Goal: Information Seeking & Learning: Learn about a topic

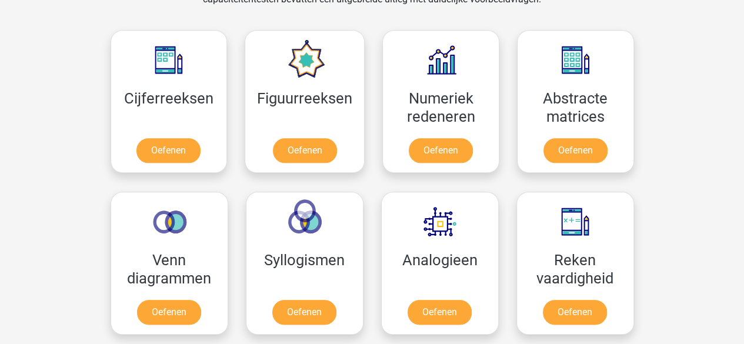
scroll to position [523, 0]
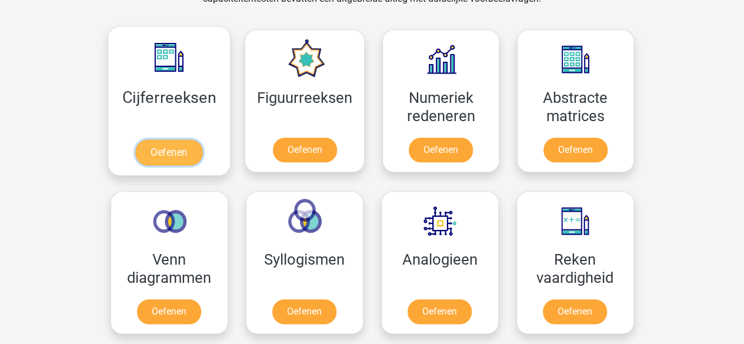
click at [180, 139] on link "Oefenen" at bounding box center [168, 152] width 67 height 26
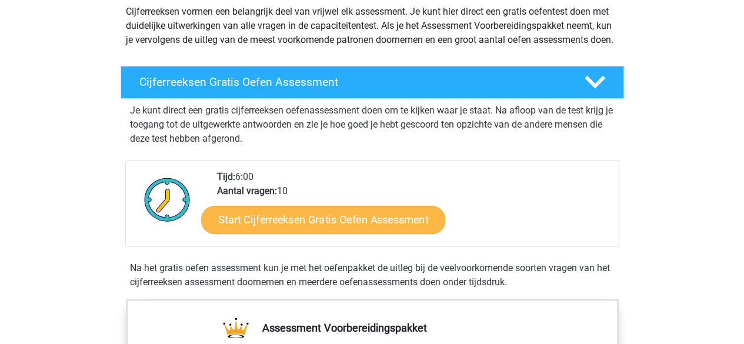
scroll to position [142, 0]
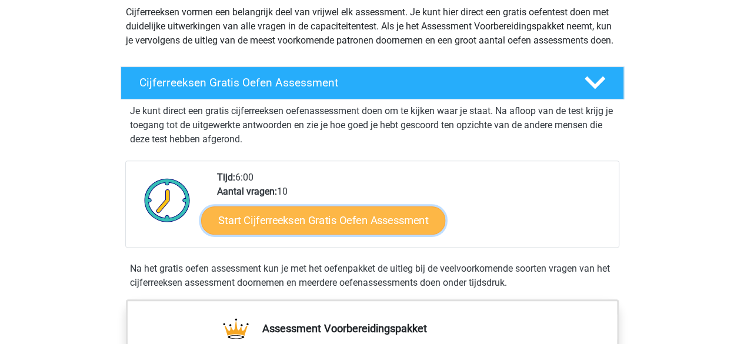
click at [262, 234] on link "Start Cijferreeksen Gratis Oefen Assessment" at bounding box center [323, 220] width 244 height 28
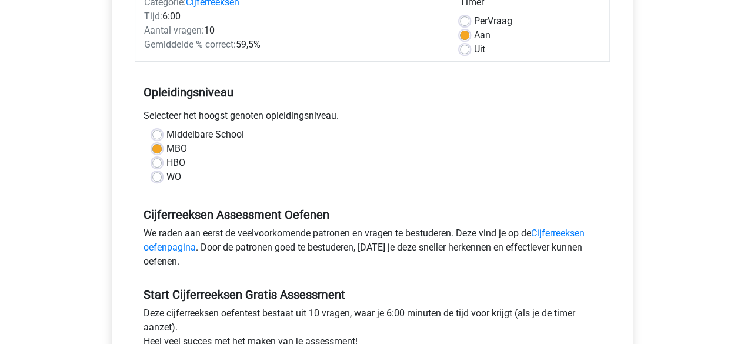
scroll to position [160, 0]
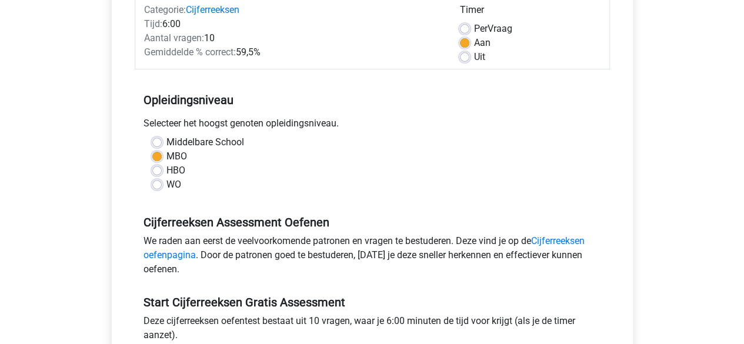
click at [246, 243] on div "We raden aan eerst de veelvoorkomende patronen en vragen te bestuderen. Deze vi…" at bounding box center [372, 257] width 475 height 47
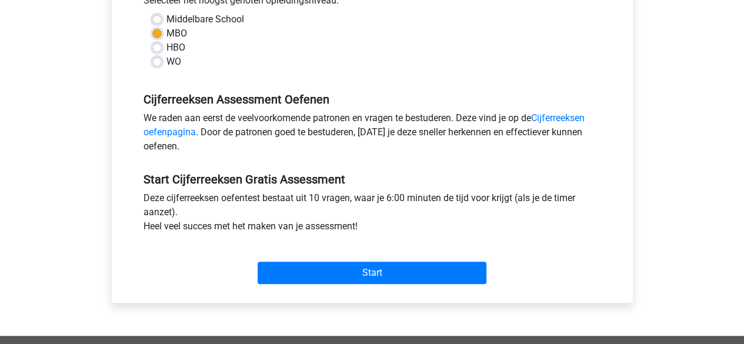
scroll to position [290, 0]
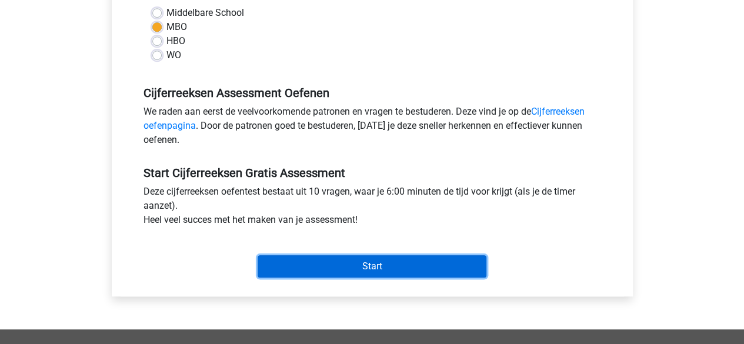
click at [292, 268] on input "Start" at bounding box center [372, 266] width 229 height 22
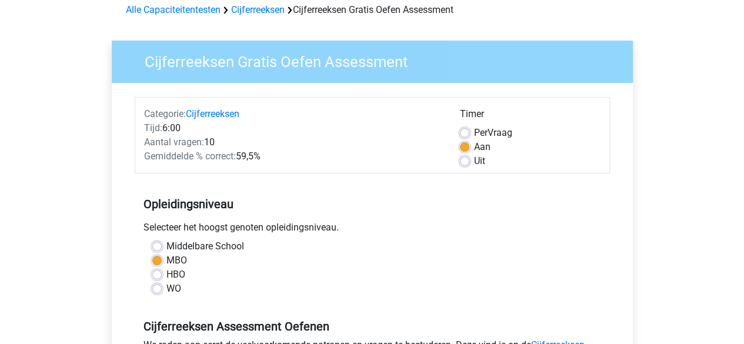
scroll to position [0, 0]
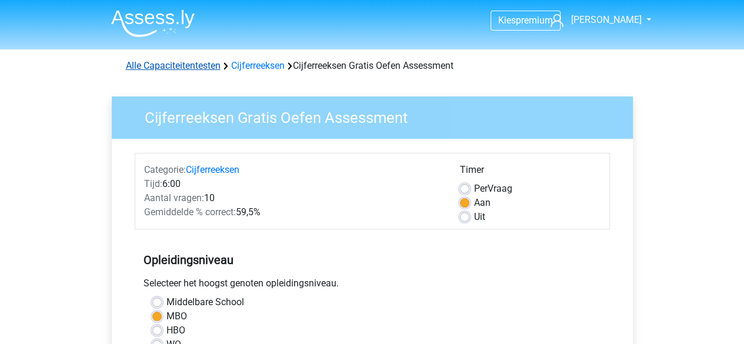
click at [207, 69] on link "Alle Capaciteitentesten" at bounding box center [173, 65] width 95 height 11
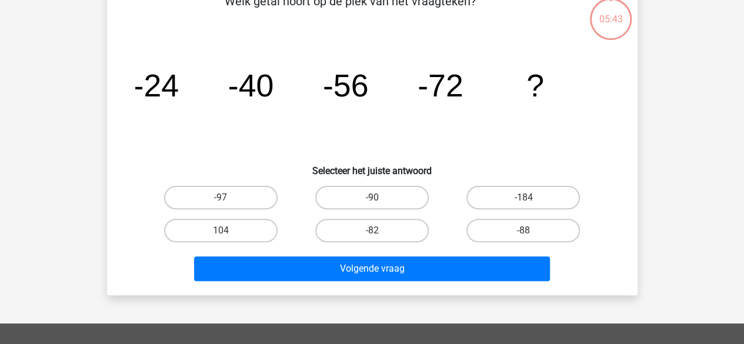
scroll to position [72, 0]
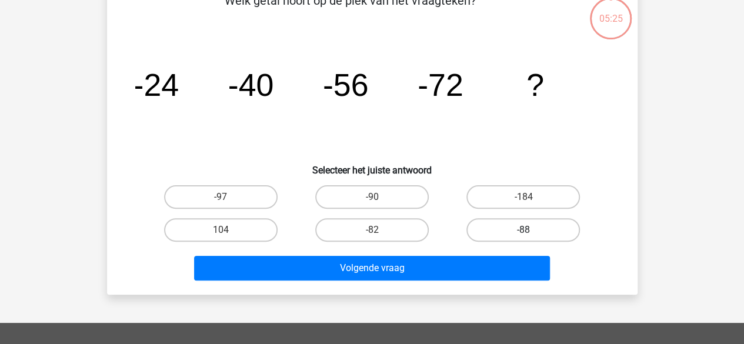
click at [508, 237] on label "-88" at bounding box center [524, 230] width 114 height 24
click at [524, 237] on input "-88" at bounding box center [528, 234] width 8 height 8
radio input "true"
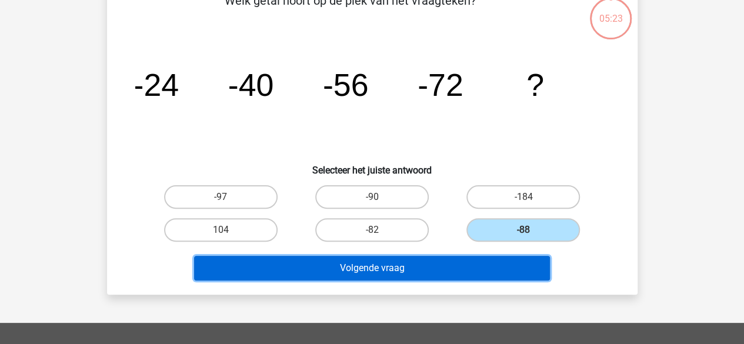
click at [421, 277] on button "Volgende vraag" at bounding box center [372, 268] width 356 height 25
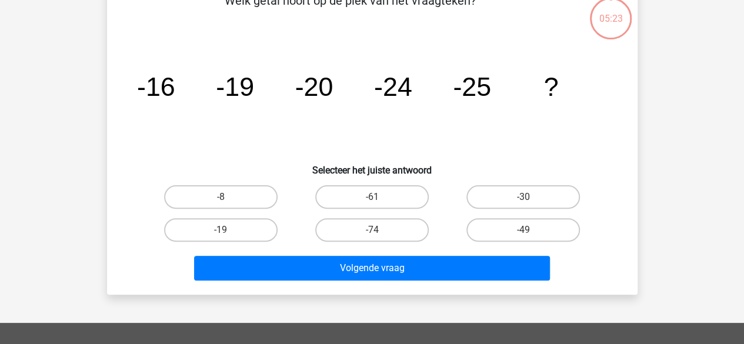
scroll to position [54, 0]
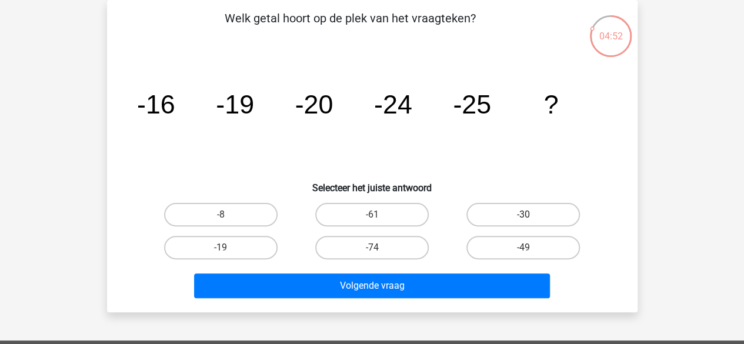
click at [514, 217] on label "-30" at bounding box center [524, 215] width 114 height 24
click at [524, 217] on input "-30" at bounding box center [528, 219] width 8 height 8
radio input "true"
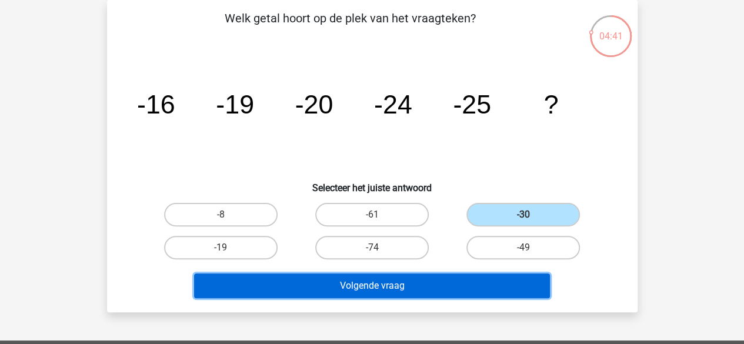
click at [414, 294] on button "Volgende vraag" at bounding box center [372, 286] width 356 height 25
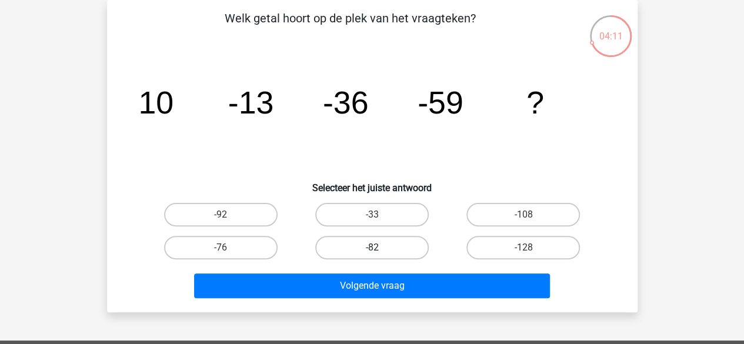
click at [324, 248] on label "-82" at bounding box center [372, 248] width 114 height 24
click at [372, 248] on input "-82" at bounding box center [376, 252] width 8 height 8
radio input "true"
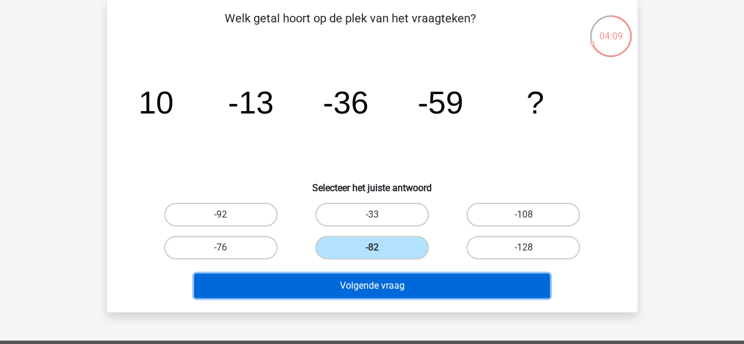
click at [321, 287] on button "Volgende vraag" at bounding box center [372, 286] width 356 height 25
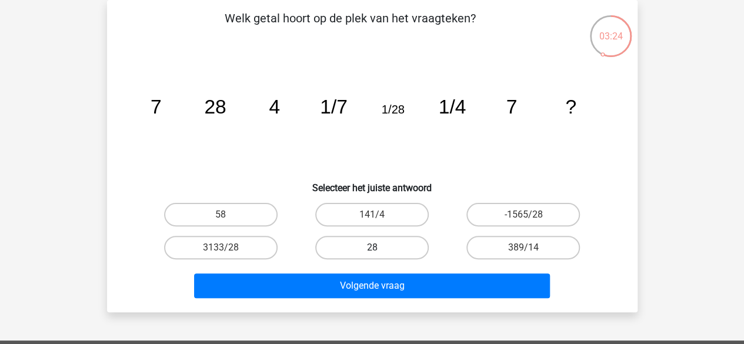
click at [348, 251] on label "28" at bounding box center [372, 248] width 114 height 24
click at [372, 251] on input "28" at bounding box center [376, 252] width 8 height 8
radio input "true"
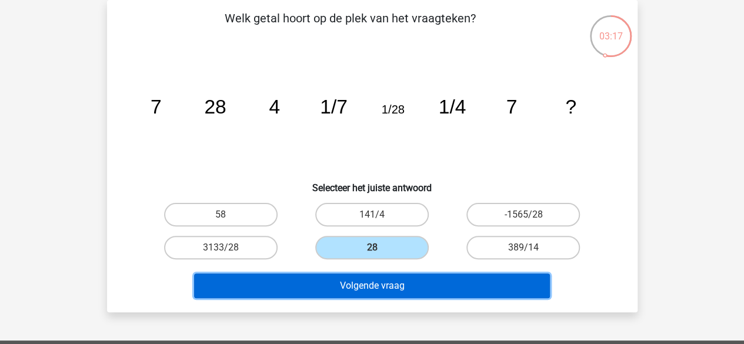
click at [338, 280] on button "Volgende vraag" at bounding box center [372, 286] width 356 height 25
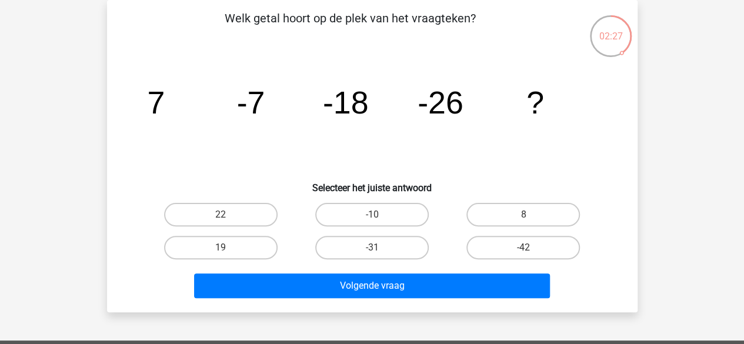
scroll to position [69, 0]
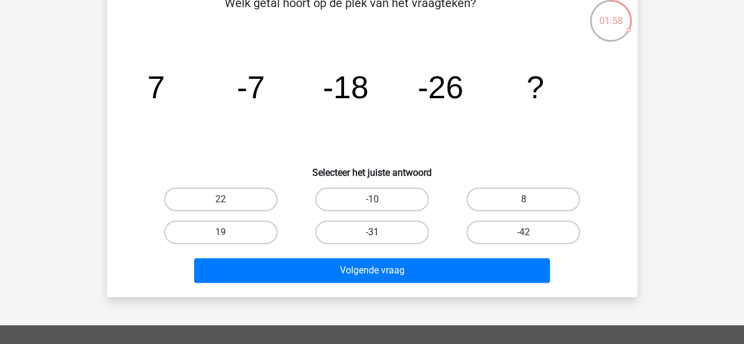
click at [350, 232] on label "-31" at bounding box center [372, 233] width 114 height 24
click at [372, 232] on input "-31" at bounding box center [376, 236] width 8 height 8
radio input "true"
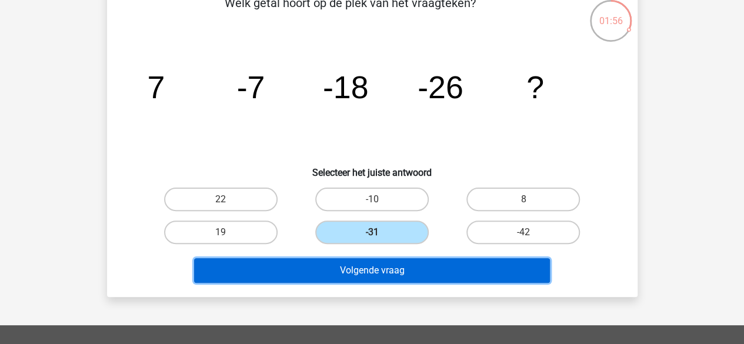
click at [346, 264] on button "Volgende vraag" at bounding box center [372, 270] width 356 height 25
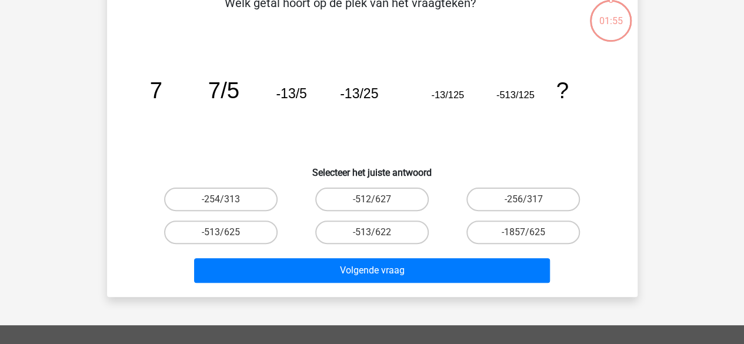
scroll to position [54, 0]
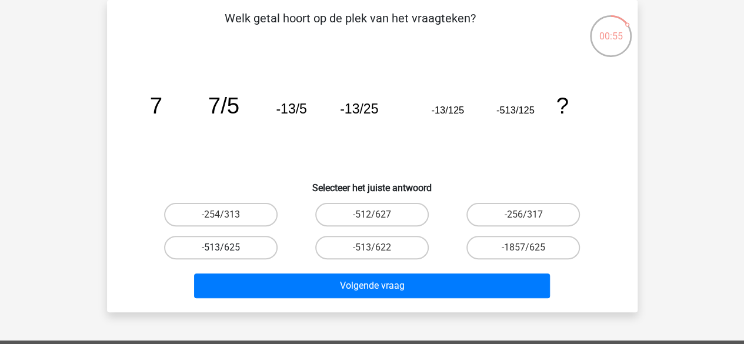
click at [235, 249] on label "-513/625" at bounding box center [221, 248] width 114 height 24
click at [228, 249] on input "-513/625" at bounding box center [225, 252] width 8 height 8
radio input "true"
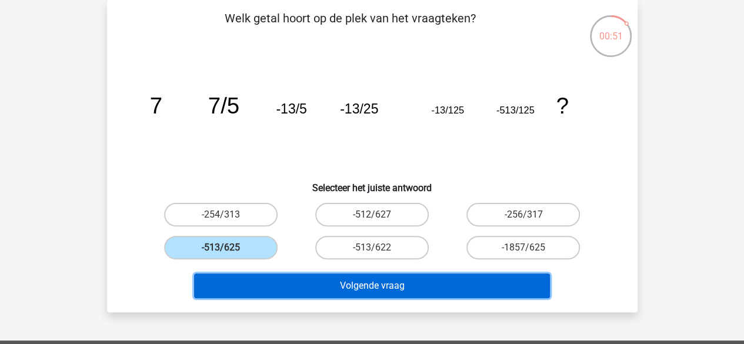
click at [235, 282] on button "Volgende vraag" at bounding box center [372, 286] width 356 height 25
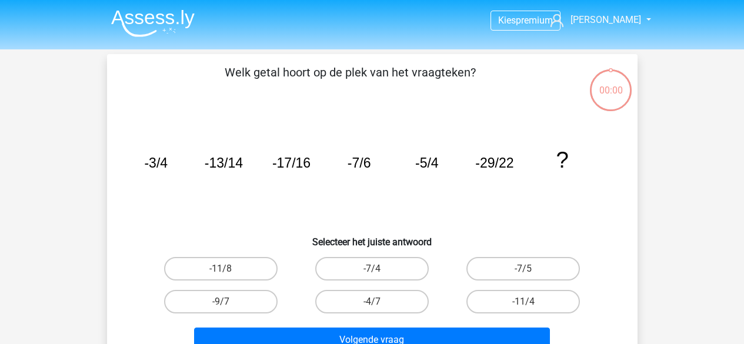
scroll to position [54, 0]
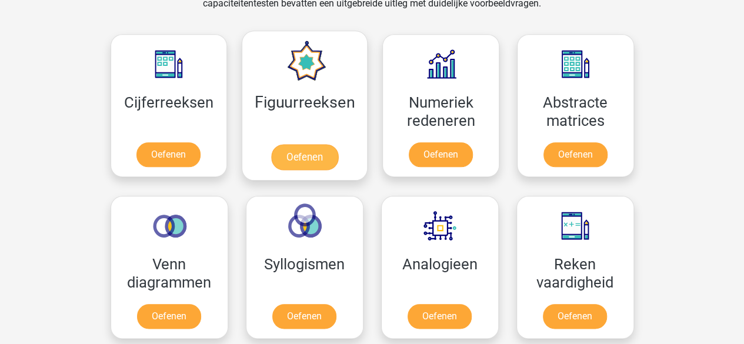
scroll to position [530, 0]
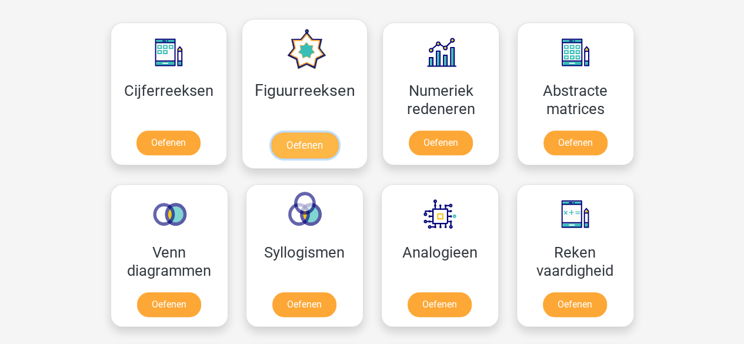
click at [298, 141] on link "Oefenen" at bounding box center [304, 145] width 67 height 26
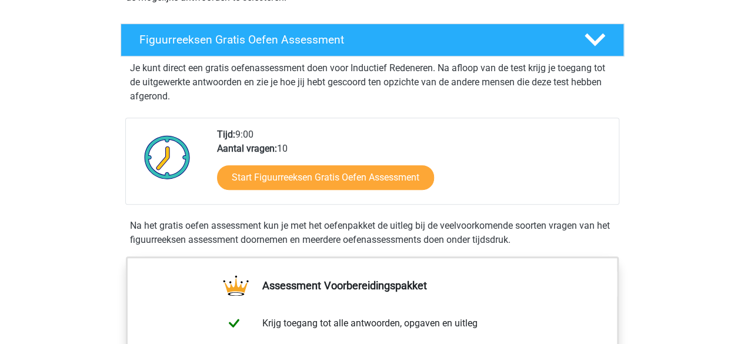
scroll to position [201, 0]
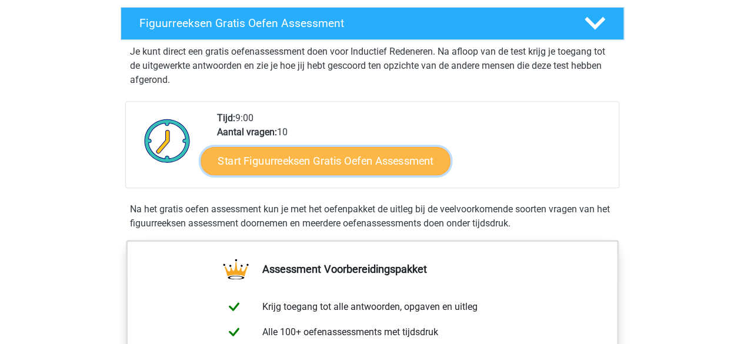
click at [295, 158] on link "Start Figuurreeksen Gratis Oefen Assessment" at bounding box center [325, 161] width 249 height 28
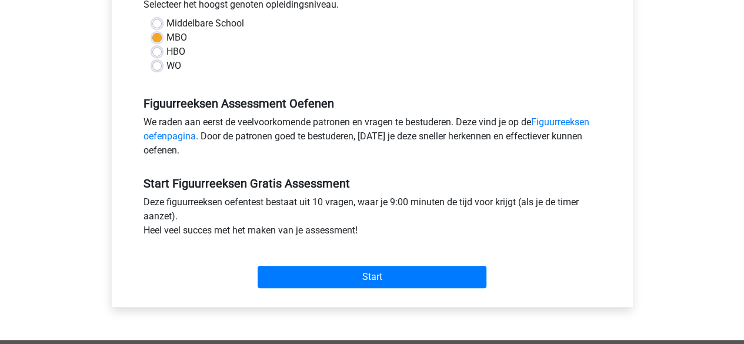
scroll to position [282, 0]
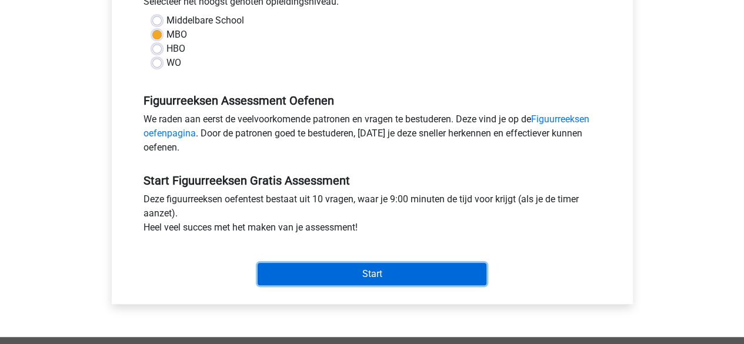
click at [301, 270] on input "Start" at bounding box center [372, 274] width 229 height 22
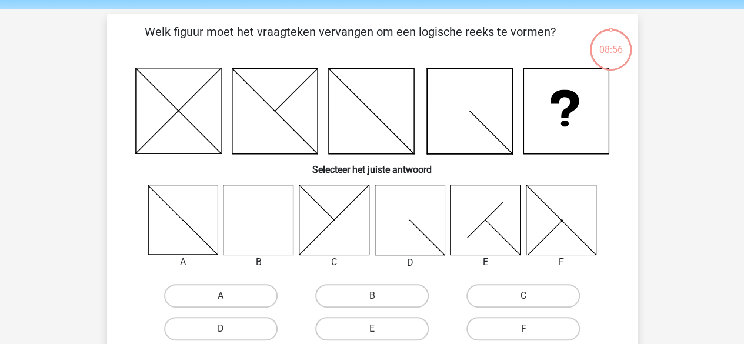
scroll to position [41, 0]
click at [340, 303] on label "B" at bounding box center [372, 296] width 114 height 24
click at [372, 303] on input "B" at bounding box center [376, 299] width 8 height 8
radio input "true"
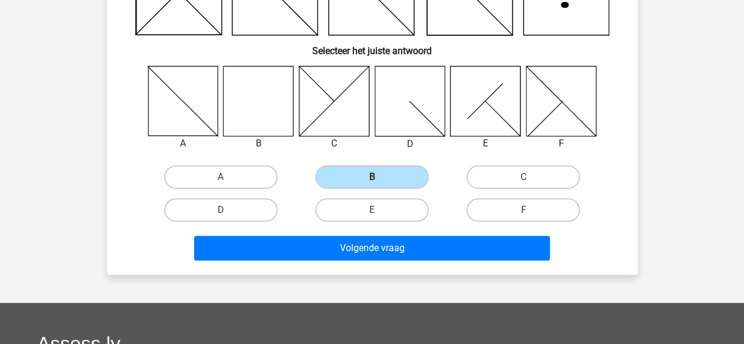
scroll to position [164, 0]
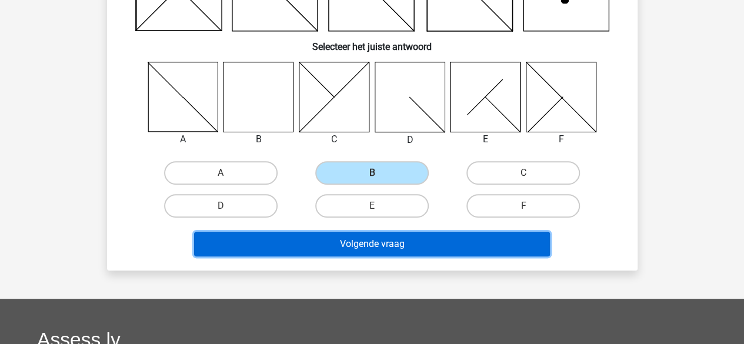
click at [351, 236] on button "Volgende vraag" at bounding box center [372, 244] width 356 height 25
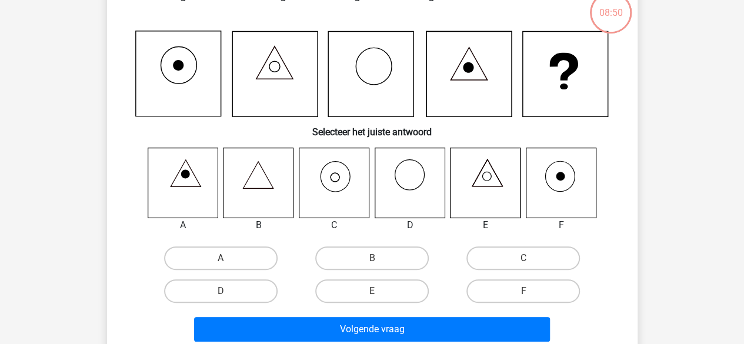
scroll to position [54, 0]
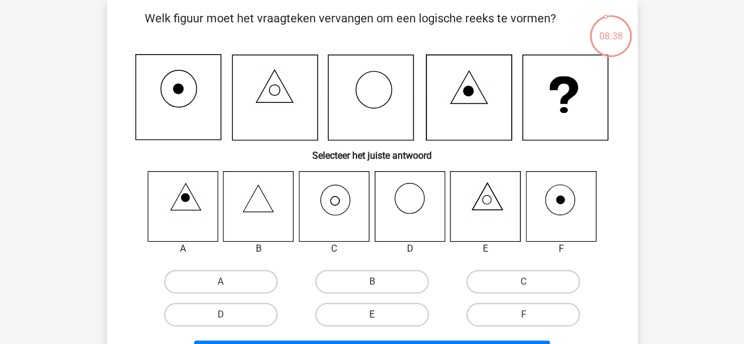
click at [382, 307] on label "E" at bounding box center [372, 315] width 114 height 24
click at [380, 315] on input "E" at bounding box center [376, 319] width 8 height 8
radio input "true"
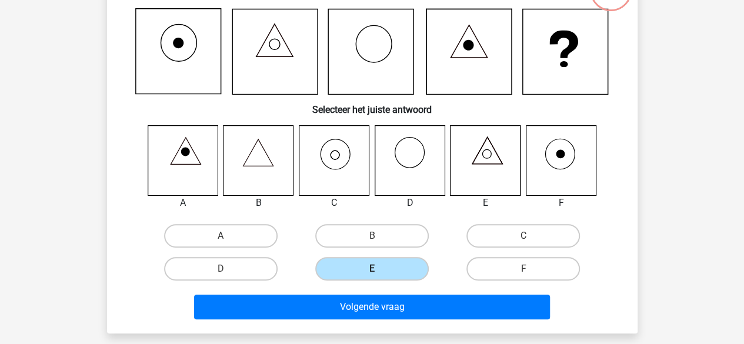
scroll to position [101, 0]
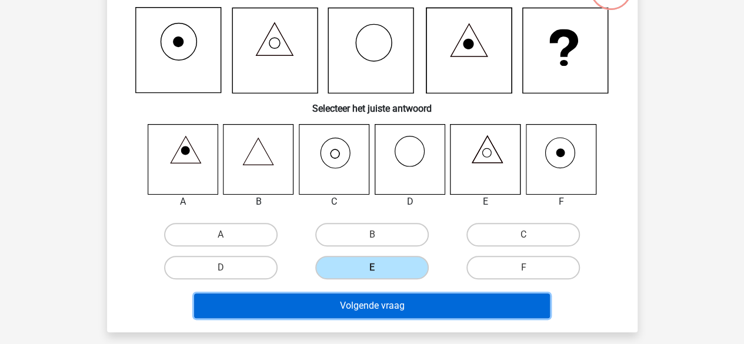
click at [382, 305] on button "Volgende vraag" at bounding box center [372, 306] width 356 height 25
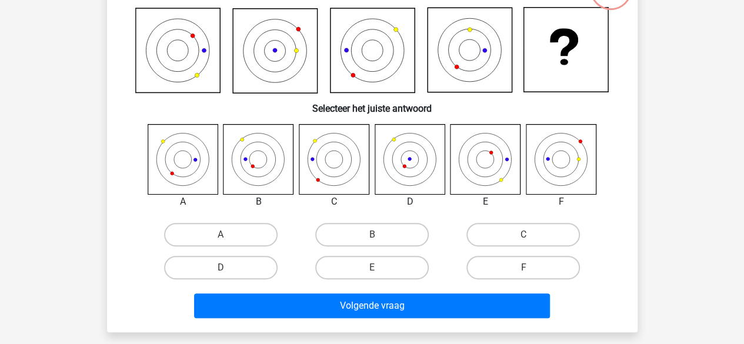
scroll to position [54, 0]
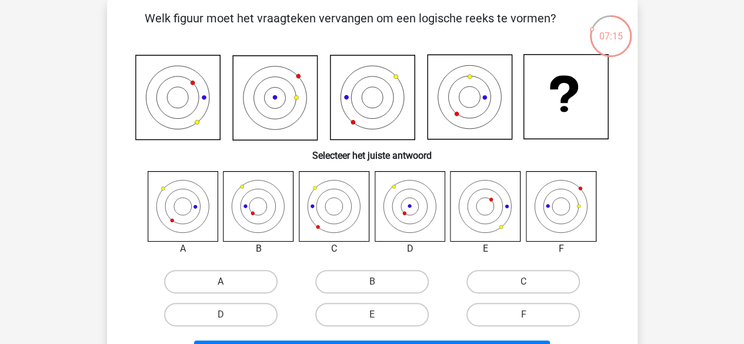
click at [215, 290] on label "A" at bounding box center [221, 282] width 114 height 24
click at [221, 290] on input "A" at bounding box center [225, 286] width 8 height 8
radio input "true"
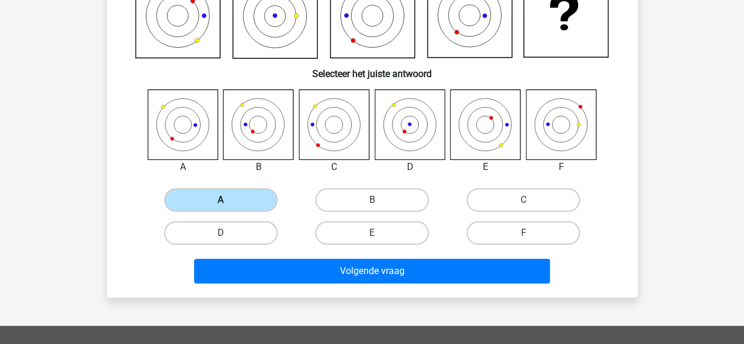
scroll to position [137, 0]
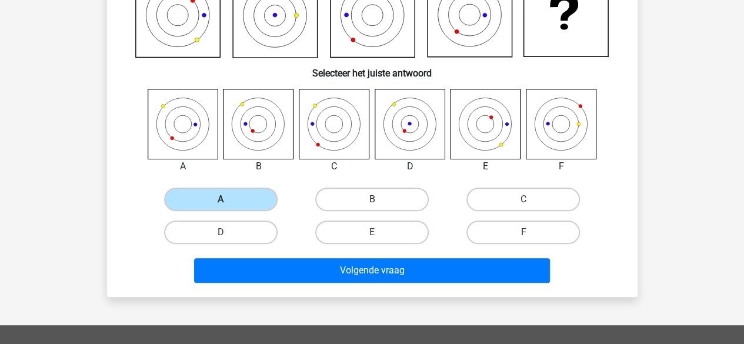
click at [364, 194] on label "B" at bounding box center [372, 200] width 114 height 24
click at [372, 199] on input "B" at bounding box center [376, 203] width 8 height 8
radio input "true"
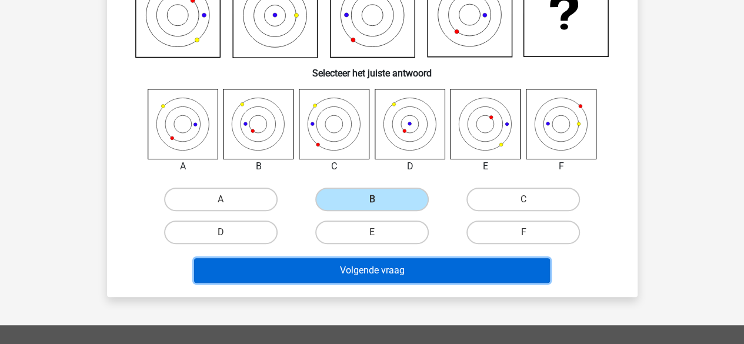
click at [287, 280] on button "Volgende vraag" at bounding box center [372, 270] width 356 height 25
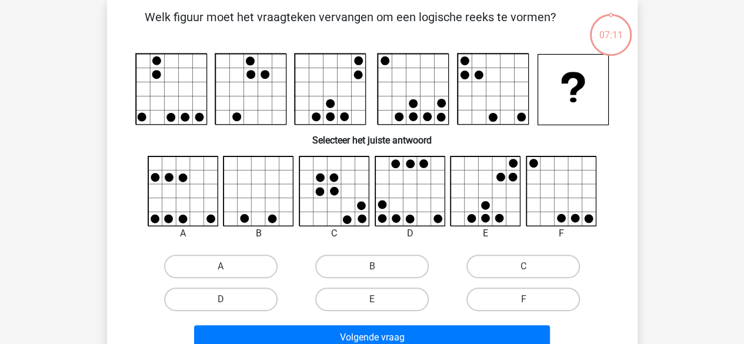
scroll to position [54, 0]
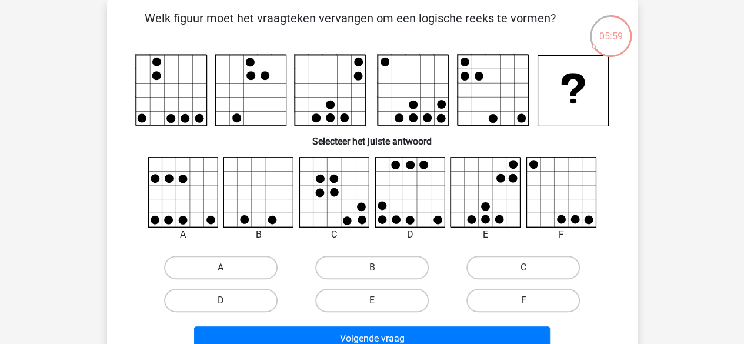
click at [259, 273] on label "A" at bounding box center [221, 268] width 114 height 24
click at [228, 273] on input "A" at bounding box center [225, 272] width 8 height 8
radio input "true"
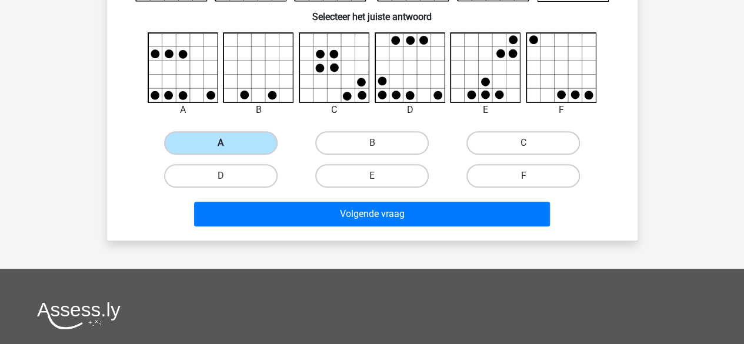
scroll to position [179, 0]
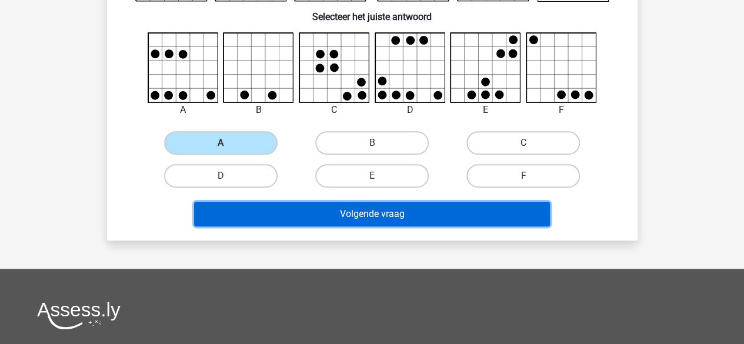
click at [328, 215] on button "Volgende vraag" at bounding box center [372, 214] width 356 height 25
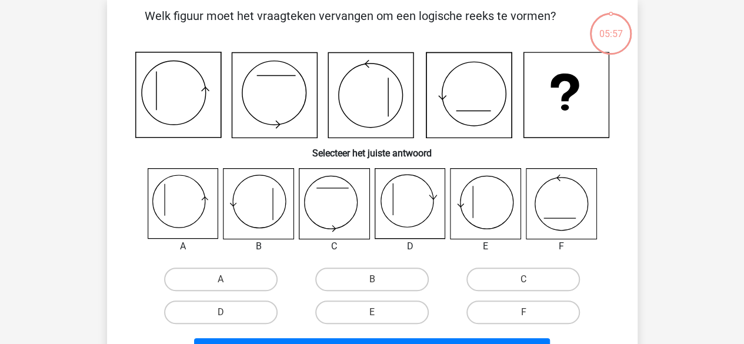
scroll to position [54, 0]
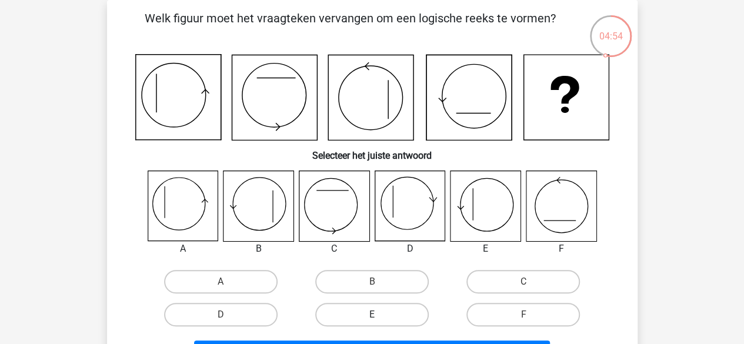
click at [357, 308] on label "E" at bounding box center [372, 315] width 114 height 24
click at [372, 315] on input "E" at bounding box center [376, 319] width 8 height 8
radio input "true"
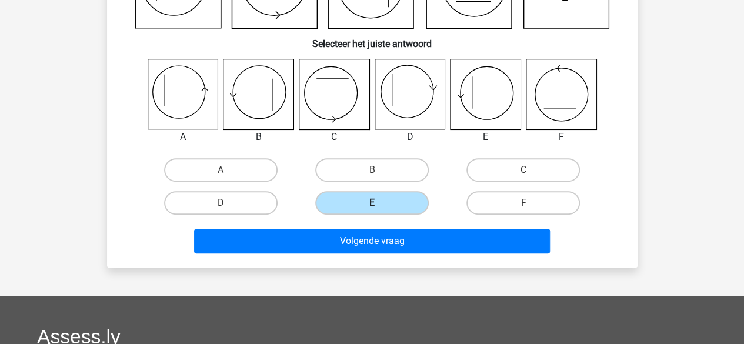
scroll to position [148, 0]
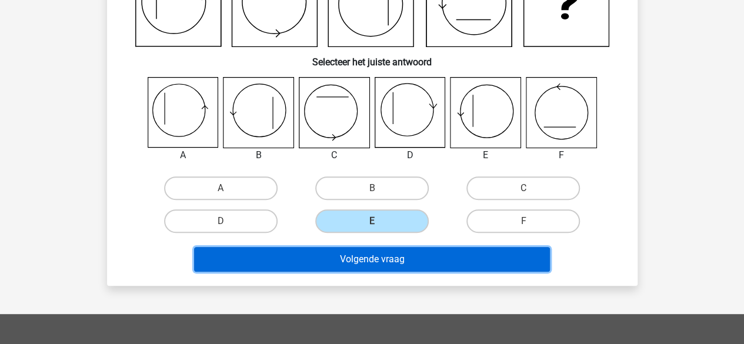
click at [357, 266] on button "Volgende vraag" at bounding box center [372, 259] width 356 height 25
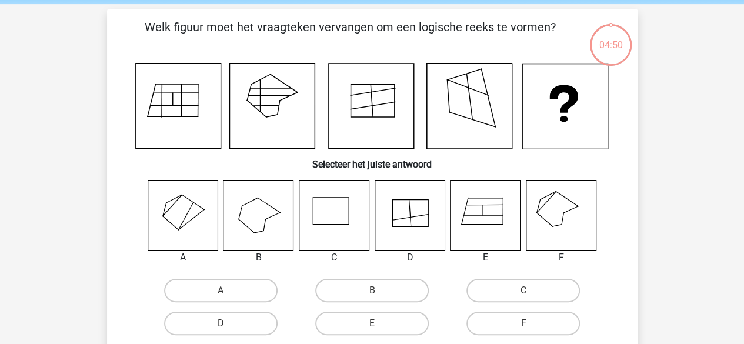
scroll to position [45, 0]
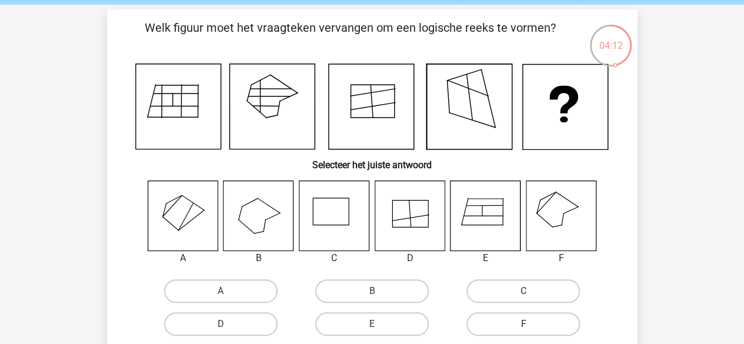
click at [511, 315] on label "F" at bounding box center [524, 324] width 114 height 24
click at [524, 324] on input "F" at bounding box center [528, 328] width 8 height 8
radio input "true"
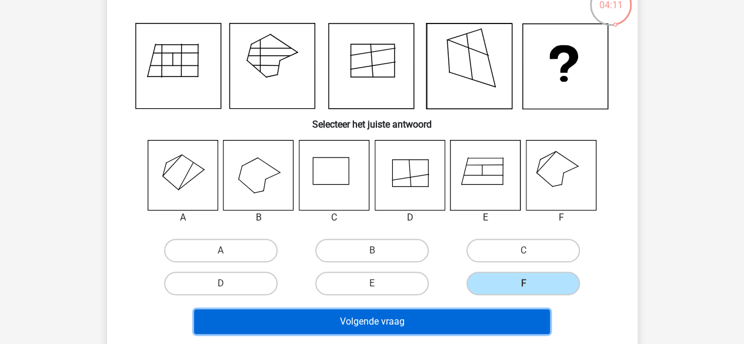
click at [511, 315] on button "Volgende vraag" at bounding box center [372, 322] width 356 height 25
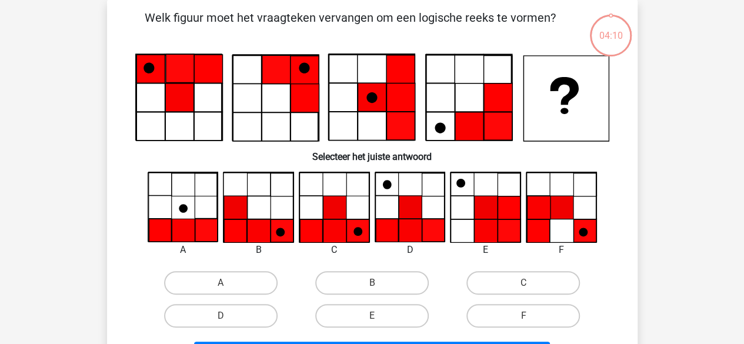
scroll to position [54, 0]
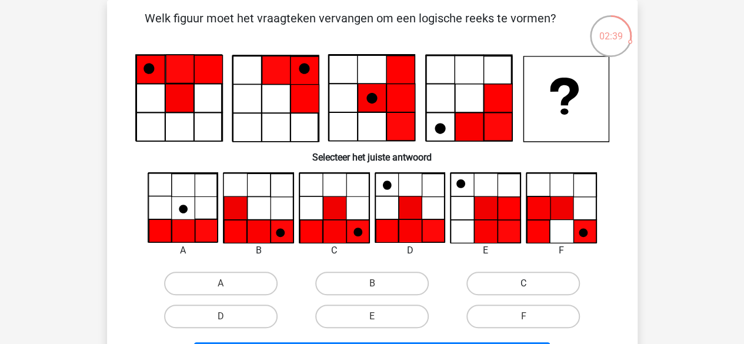
click at [490, 285] on label "C" at bounding box center [524, 284] width 114 height 24
click at [524, 285] on input "C" at bounding box center [528, 288] width 8 height 8
radio input "true"
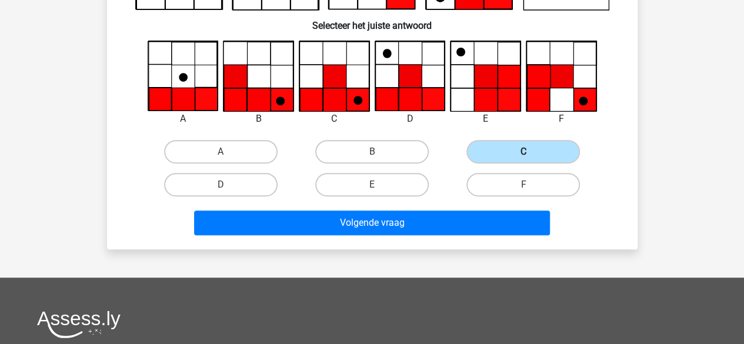
scroll to position [185, 0]
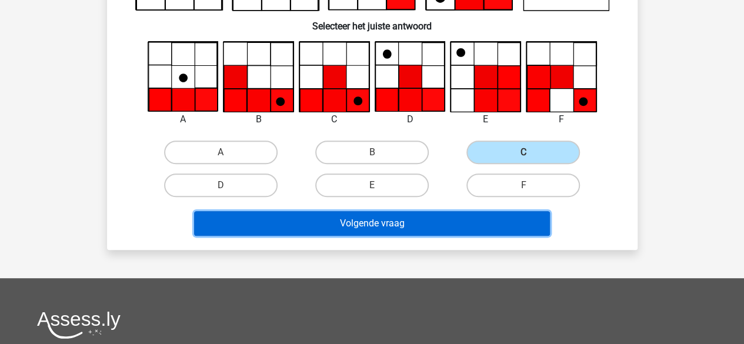
click at [466, 225] on button "Volgende vraag" at bounding box center [372, 223] width 356 height 25
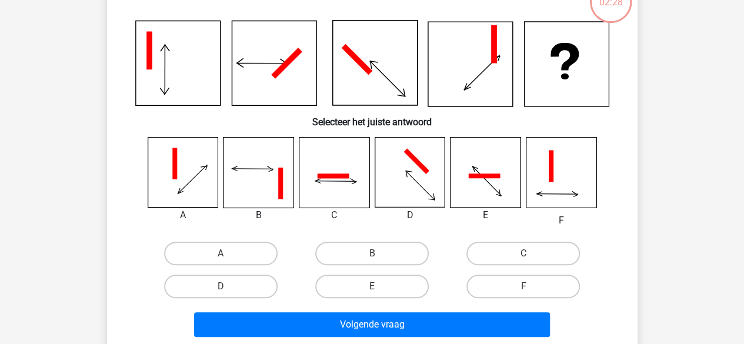
scroll to position [54, 0]
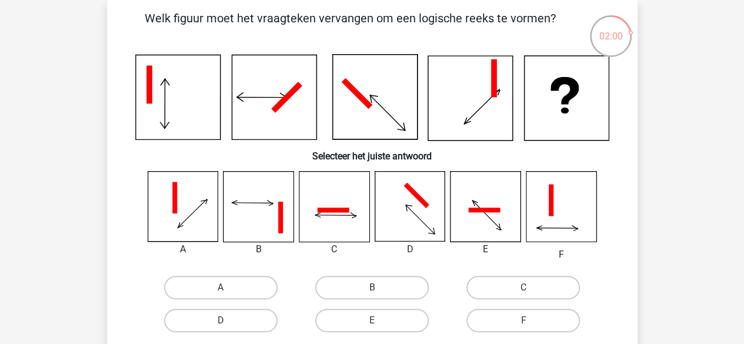
click at [394, 303] on div "B" at bounding box center [372, 287] width 151 height 33
click at [399, 294] on label "B" at bounding box center [372, 288] width 114 height 24
click at [380, 294] on input "B" at bounding box center [376, 292] width 8 height 8
radio input "true"
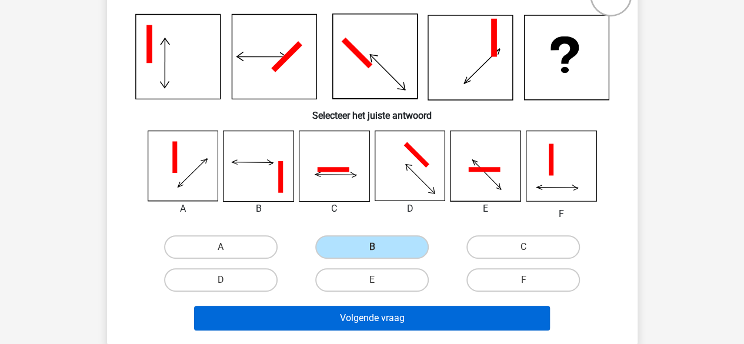
scroll to position [94, 0]
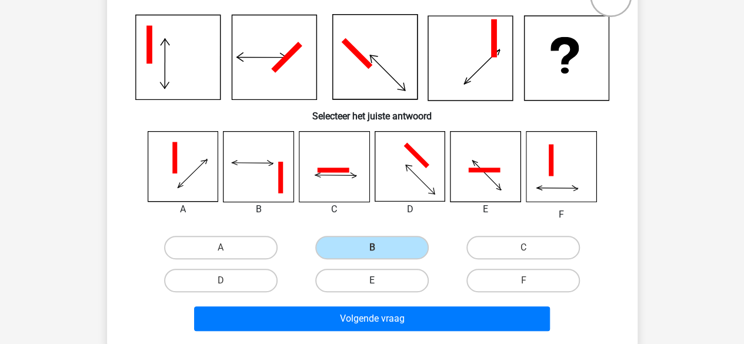
click at [395, 288] on label "E" at bounding box center [372, 281] width 114 height 24
click at [380, 288] on input "E" at bounding box center [376, 285] width 8 height 8
radio input "true"
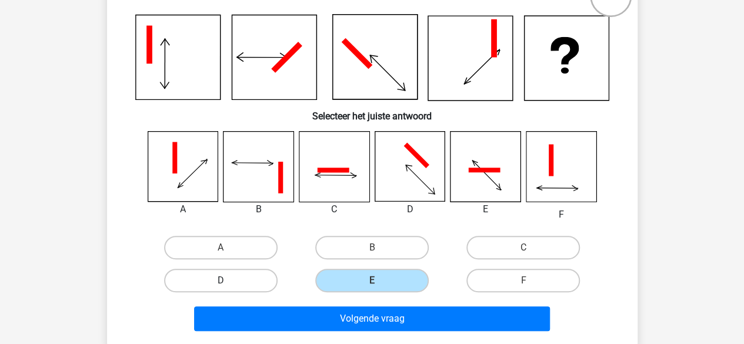
click at [271, 284] on label "D" at bounding box center [221, 281] width 114 height 24
click at [228, 284] on input "D" at bounding box center [225, 285] width 8 height 8
radio input "true"
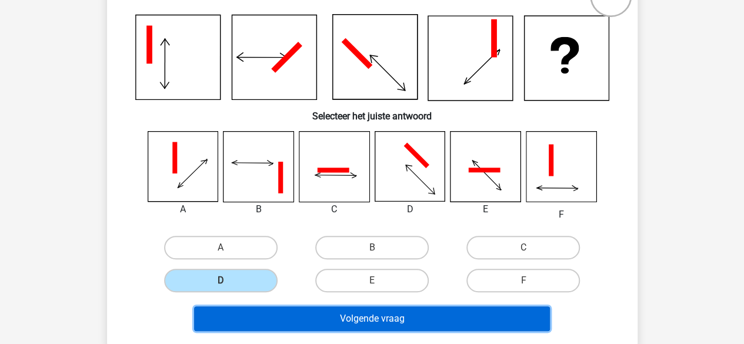
click at [324, 326] on button "Volgende vraag" at bounding box center [372, 319] width 356 height 25
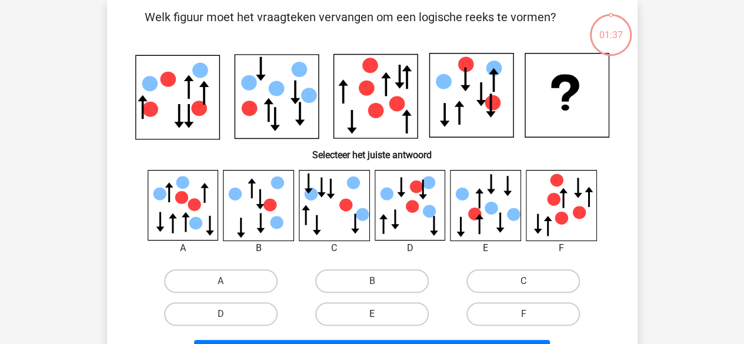
scroll to position [54, 0]
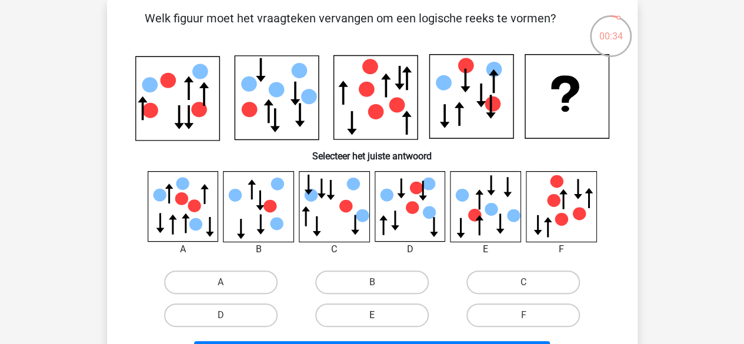
click at [351, 314] on label "E" at bounding box center [372, 316] width 114 height 24
click at [372, 315] on input "E" at bounding box center [376, 319] width 8 height 8
radio input "true"
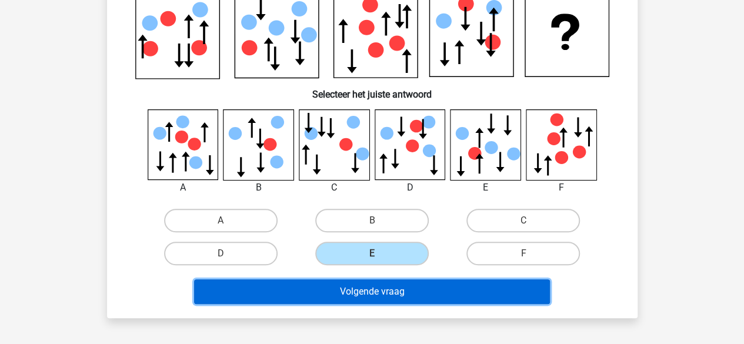
click at [357, 295] on button "Volgende vraag" at bounding box center [372, 292] width 356 height 25
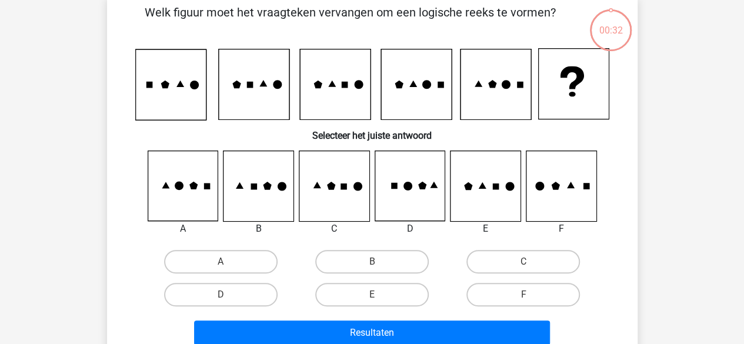
scroll to position [54, 0]
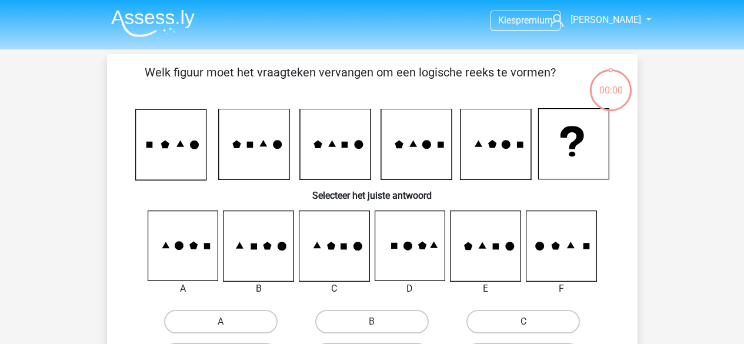
scroll to position [54, 0]
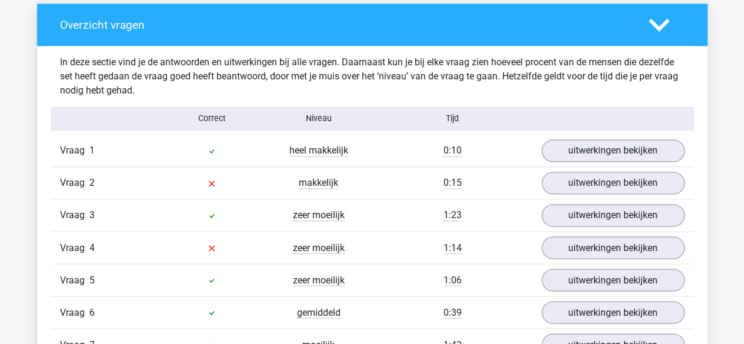
scroll to position [880, 0]
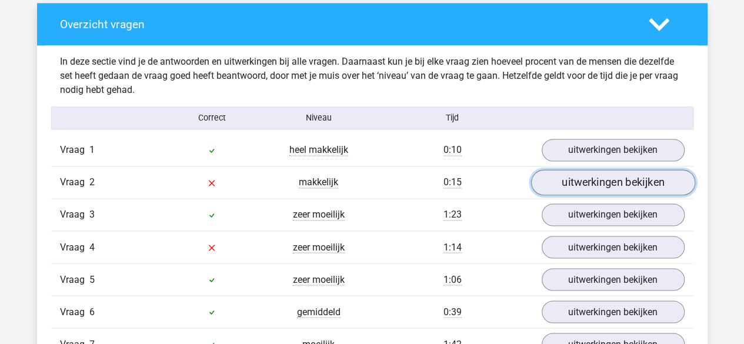
click at [591, 177] on link "uitwerkingen bekijken" at bounding box center [613, 183] width 164 height 26
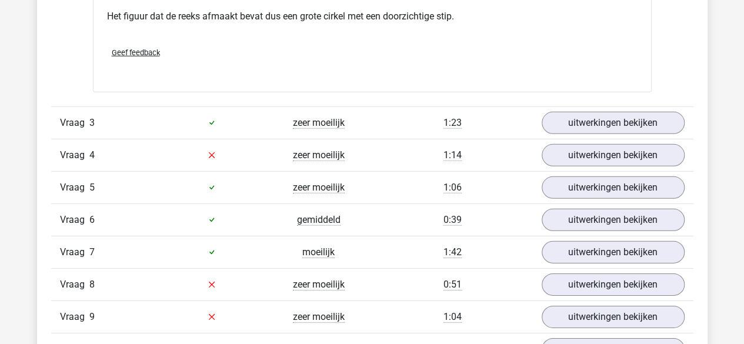
scroll to position [1700, 0]
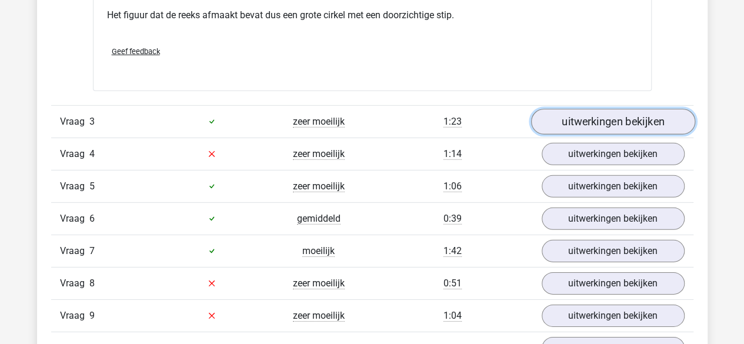
click at [566, 125] on link "uitwerkingen bekijken" at bounding box center [613, 122] width 164 height 26
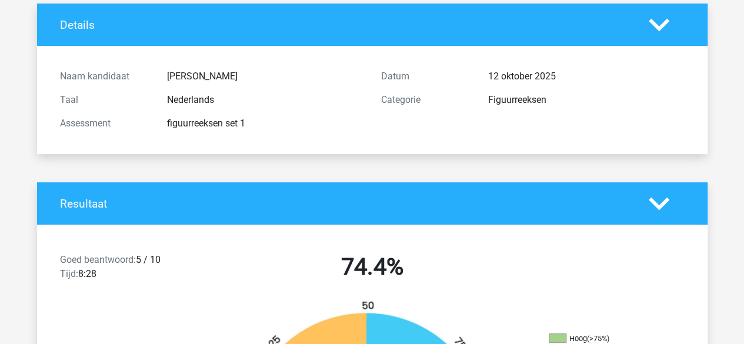
scroll to position [0, 0]
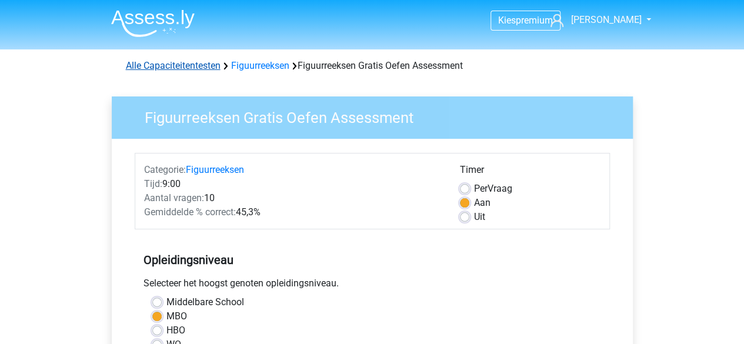
click at [169, 63] on link "Alle Capaciteitentesten" at bounding box center [173, 65] width 95 height 11
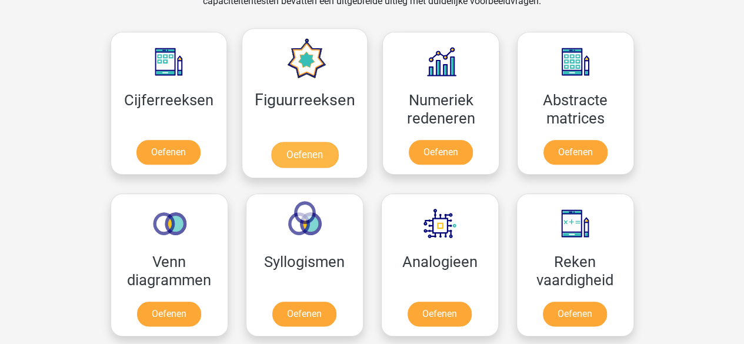
scroll to position [521, 0]
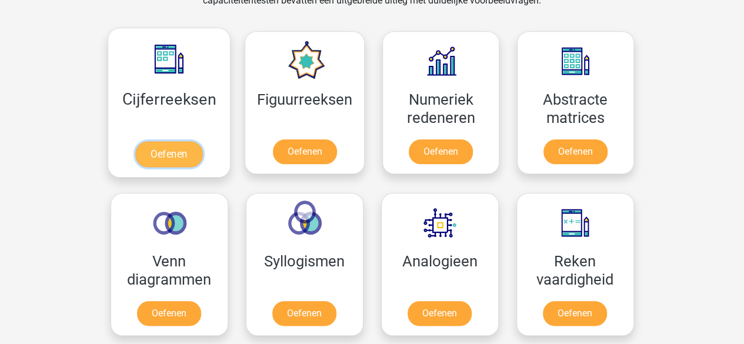
click at [184, 144] on link "Oefenen" at bounding box center [168, 154] width 67 height 26
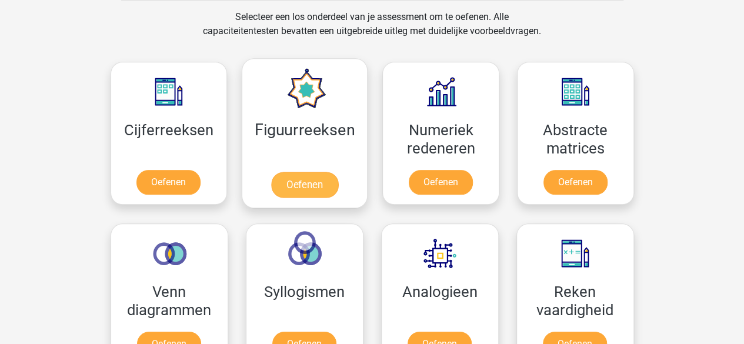
scroll to position [491, 0]
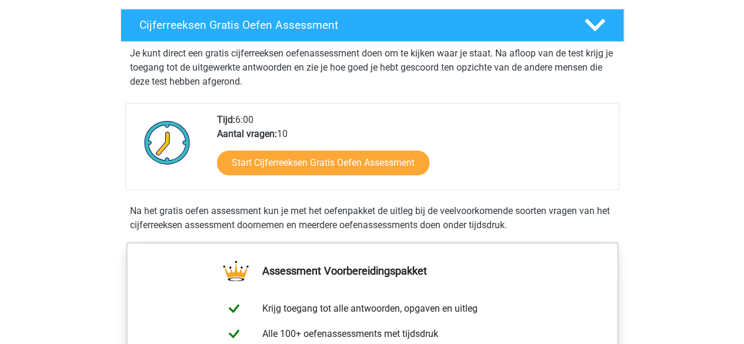
scroll to position [200, 0]
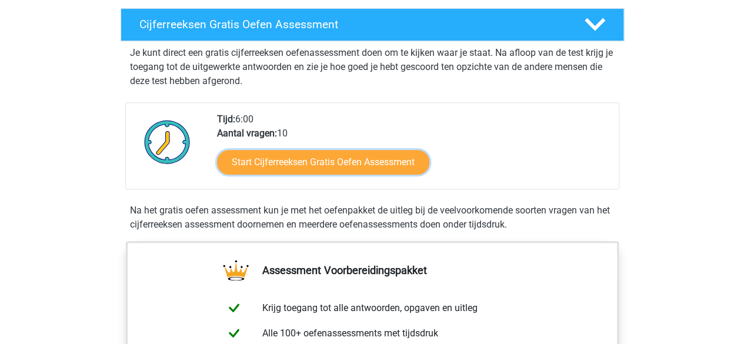
click at [311, 175] on link "Start Cijferreeksen Gratis Oefen Assessment" at bounding box center [323, 162] width 212 height 25
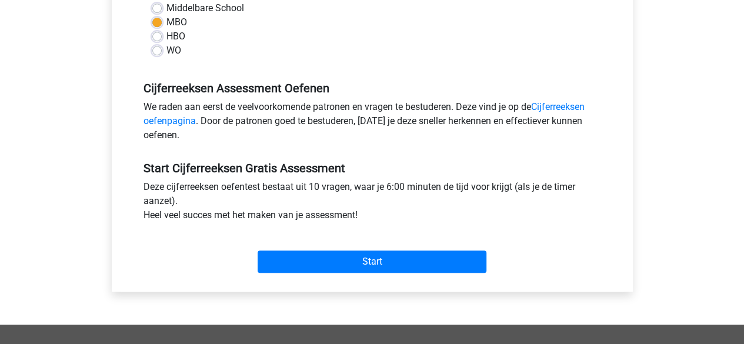
scroll to position [321, 0]
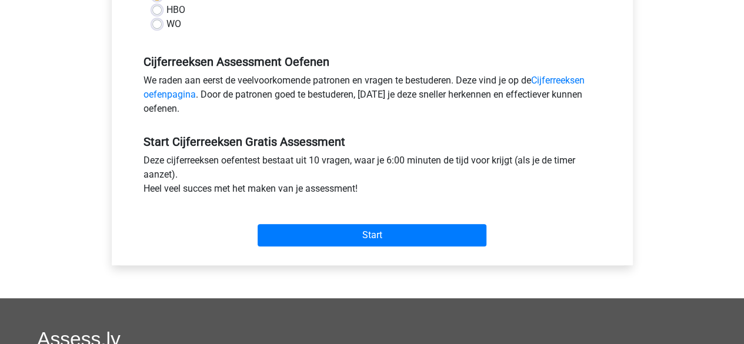
click at [404, 223] on div "Start" at bounding box center [372, 225] width 475 height 41
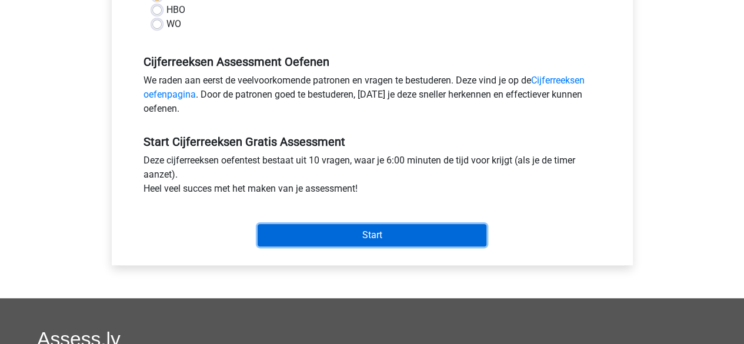
click at [401, 234] on input "Start" at bounding box center [372, 235] width 229 height 22
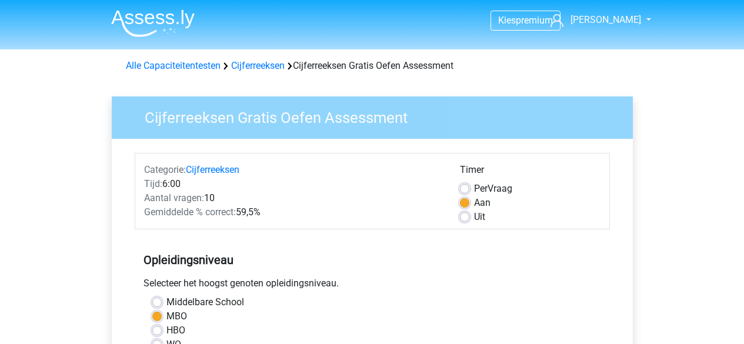
scroll to position [321, 0]
